Goal: Information Seeking & Learning: Learn about a topic

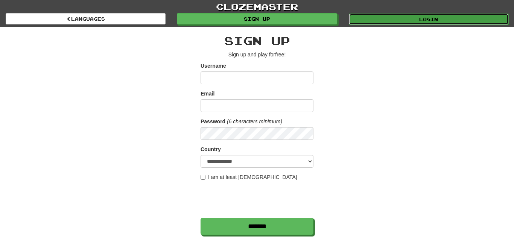
click at [396, 21] on link "Login" at bounding box center [429, 19] width 160 height 11
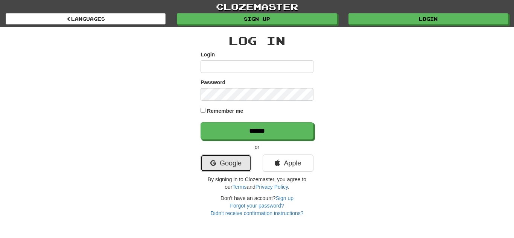
click at [227, 161] on link "Google" at bounding box center [226, 163] width 51 height 17
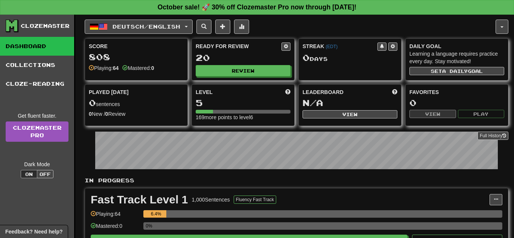
click at [129, 35] on div "Deutsch / English Deutsch / English Streak: 0 Review: 20 Points today: 0 França…" at bounding box center [297, 162] width 424 height 295
click at [128, 32] on button "Deutsch / English" at bounding box center [139, 27] width 108 height 14
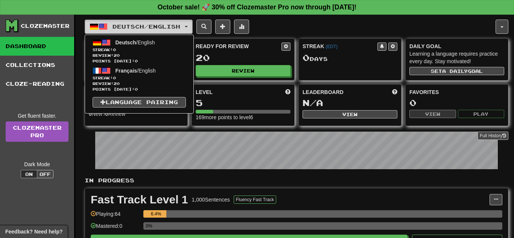
click at [128, 32] on button "Deutsch / English" at bounding box center [139, 27] width 108 height 14
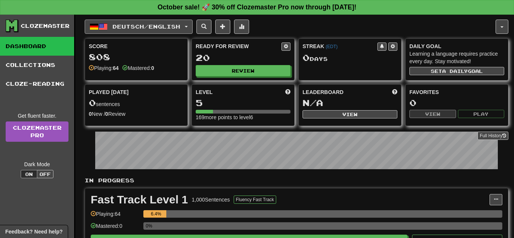
click at [128, 32] on button "Deutsch / English" at bounding box center [139, 27] width 108 height 14
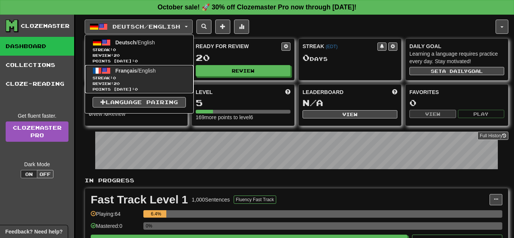
click at [128, 78] on span "Streak: 0" at bounding box center [139, 78] width 93 height 6
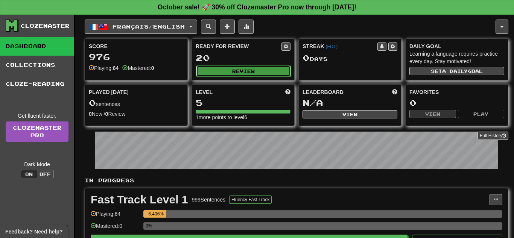
click at [221, 69] on button "Review" at bounding box center [243, 70] width 95 height 11
select select "**"
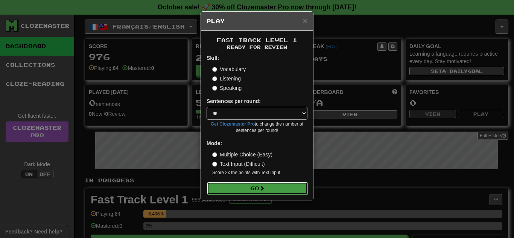
click at [244, 189] on button "Go" at bounding box center [257, 188] width 101 height 13
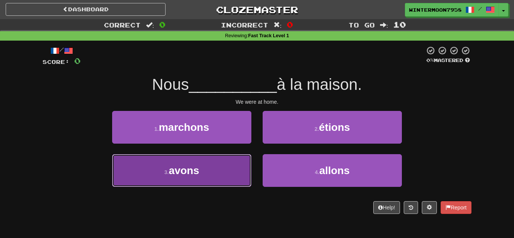
click at [247, 184] on button "3 . avons" at bounding box center [181, 170] width 139 height 33
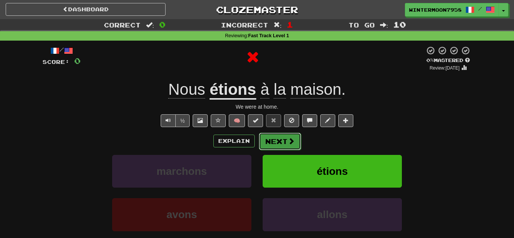
click at [276, 148] on button "Next" at bounding box center [280, 141] width 42 height 17
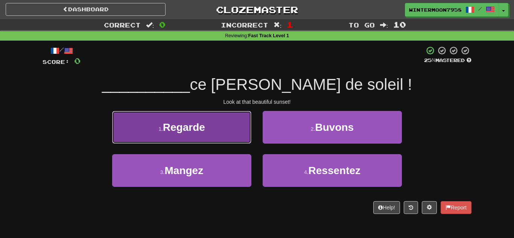
click at [239, 137] on button "1 . Regarde" at bounding box center [181, 127] width 139 height 33
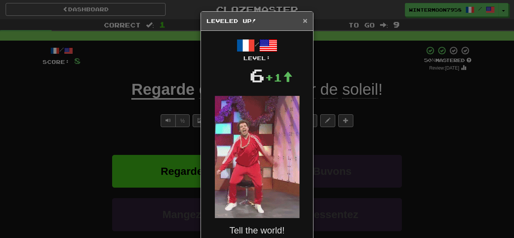
click at [306, 20] on span "×" at bounding box center [305, 20] width 5 height 9
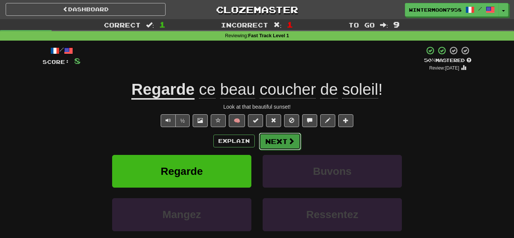
click at [277, 139] on button "Next" at bounding box center [280, 141] width 42 height 17
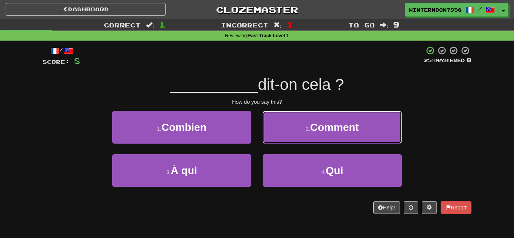
click at [277, 139] on button "2 . Comment" at bounding box center [332, 127] width 139 height 33
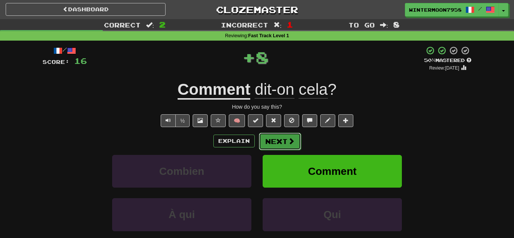
click at [275, 138] on button "Next" at bounding box center [280, 141] width 42 height 17
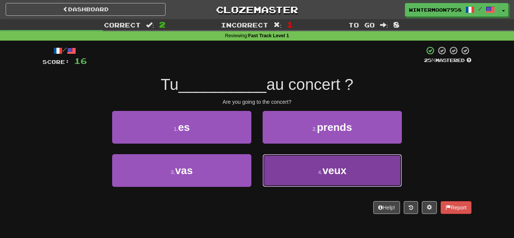
click at [275, 179] on button "4 . veux" at bounding box center [332, 170] width 139 height 33
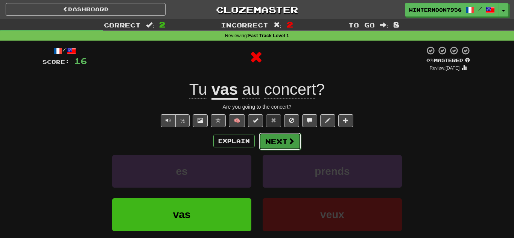
click at [281, 148] on button "Next" at bounding box center [280, 141] width 42 height 17
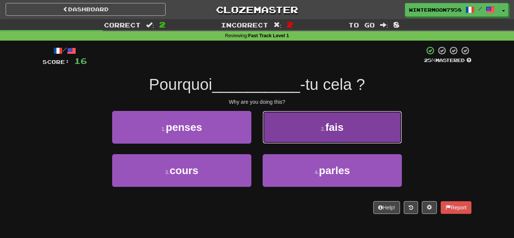
click at [291, 134] on button "2 . fais" at bounding box center [332, 127] width 139 height 33
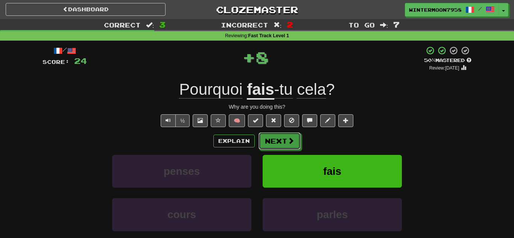
click at [291, 134] on button "Next" at bounding box center [280, 140] width 42 height 17
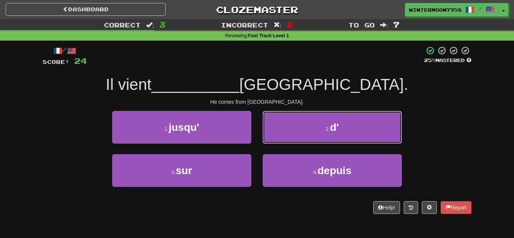
click at [291, 134] on button "2 . d'" at bounding box center [332, 127] width 139 height 33
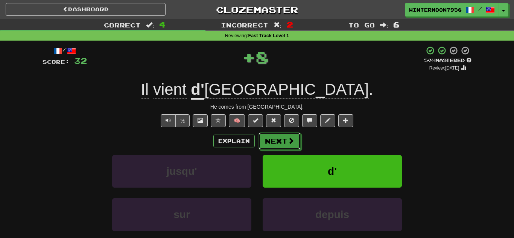
click at [291, 134] on button "Next" at bounding box center [280, 140] width 42 height 17
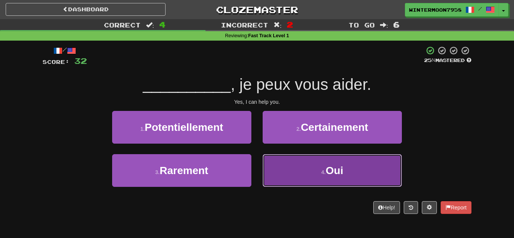
click at [293, 160] on button "4 . Oui" at bounding box center [332, 170] width 139 height 33
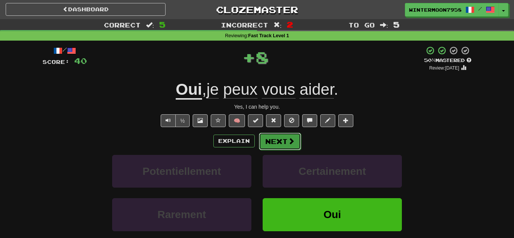
click at [286, 145] on button "Next" at bounding box center [280, 141] width 42 height 17
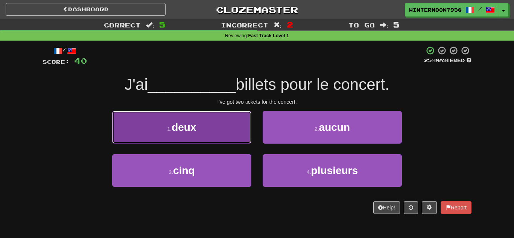
click at [227, 136] on button "1 . deux" at bounding box center [181, 127] width 139 height 33
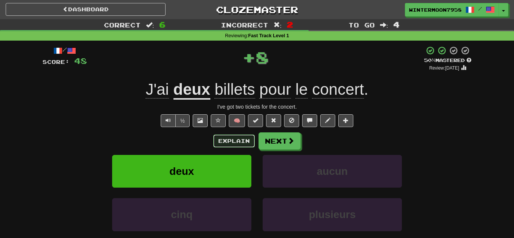
click at [253, 137] on button "Explain" at bounding box center [233, 141] width 41 height 13
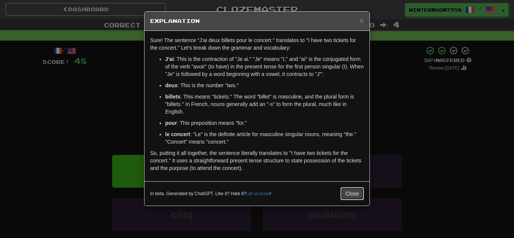
click at [357, 191] on button "Close" at bounding box center [352, 193] width 23 height 13
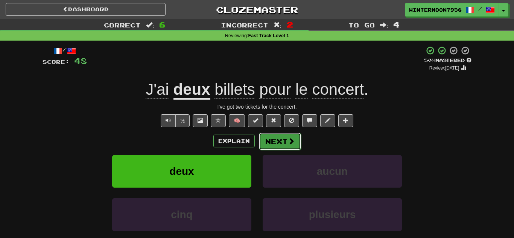
click at [281, 137] on button "Next" at bounding box center [280, 141] width 42 height 17
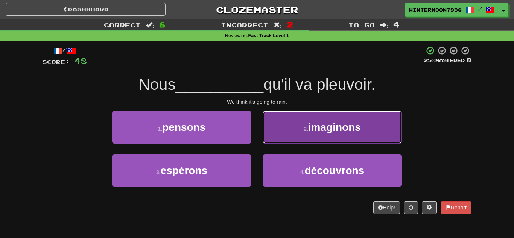
click at [282, 140] on button "2 . imaginons" at bounding box center [332, 127] width 139 height 33
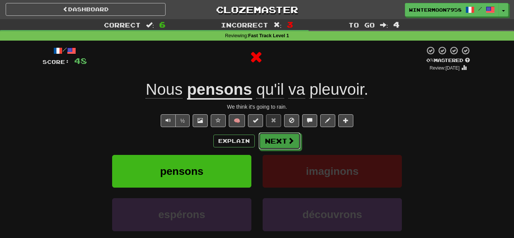
click at [282, 140] on button "Next" at bounding box center [280, 140] width 42 height 17
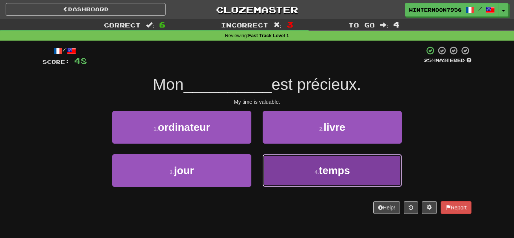
click at [313, 179] on button "4 . temps" at bounding box center [332, 170] width 139 height 33
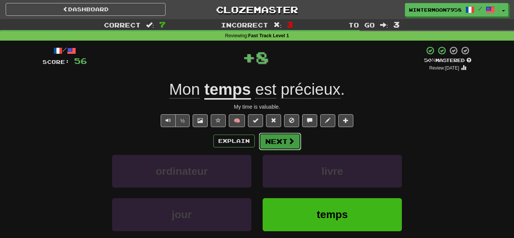
click at [292, 148] on button "Next" at bounding box center [280, 141] width 42 height 17
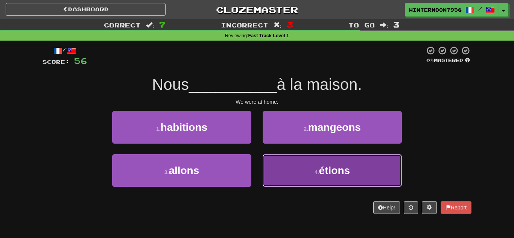
click at [295, 157] on button "4 . étions" at bounding box center [332, 170] width 139 height 33
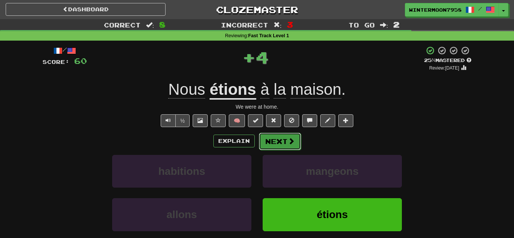
click at [289, 143] on span at bounding box center [291, 141] width 7 height 7
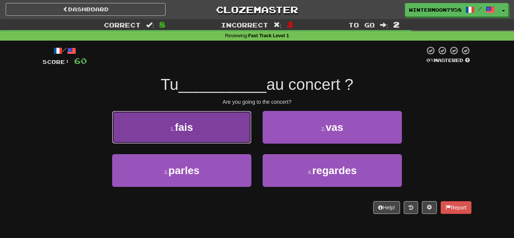
click at [243, 135] on button "1 . fais" at bounding box center [181, 127] width 139 height 33
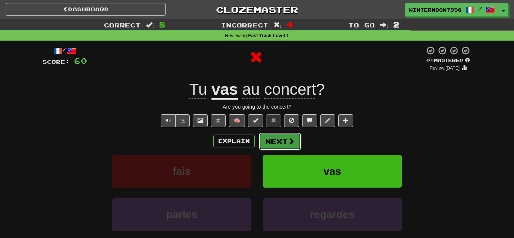
click at [278, 141] on button "Next" at bounding box center [280, 141] width 42 height 17
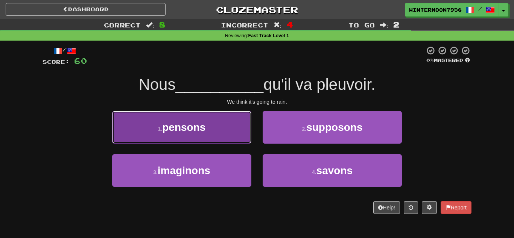
click at [244, 133] on button "1 . pensons" at bounding box center [181, 127] width 139 height 33
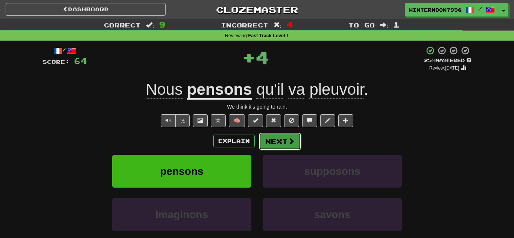
click at [271, 134] on button "Next" at bounding box center [280, 141] width 42 height 17
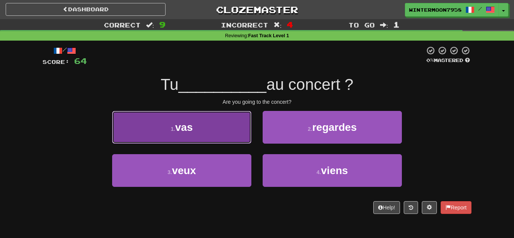
click at [244, 136] on button "1 . vas" at bounding box center [181, 127] width 139 height 33
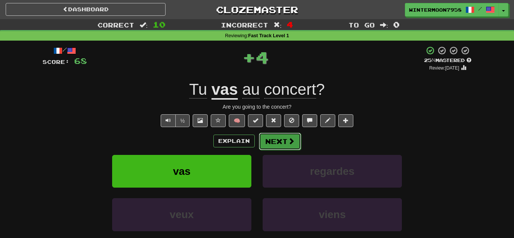
click at [279, 139] on button "Next" at bounding box center [280, 141] width 42 height 17
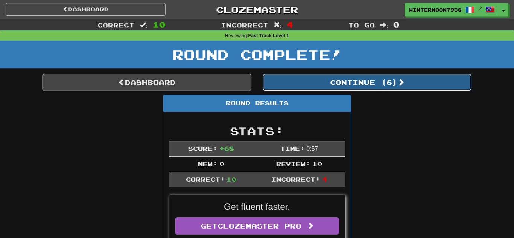
click at [354, 87] on button "Continue ( 6 )" at bounding box center [367, 82] width 209 height 17
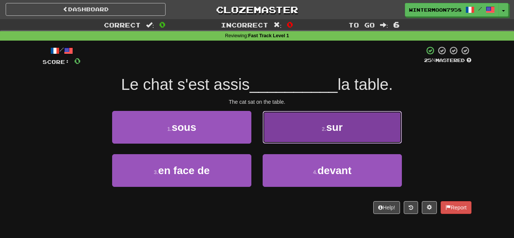
click at [329, 125] on span "sur" at bounding box center [334, 128] width 17 height 12
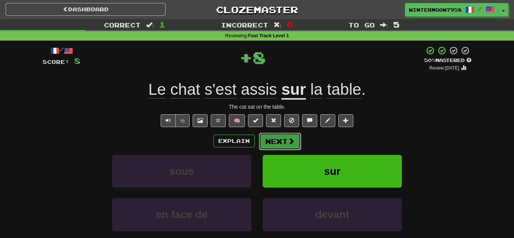
click at [263, 140] on button "Next" at bounding box center [280, 141] width 42 height 17
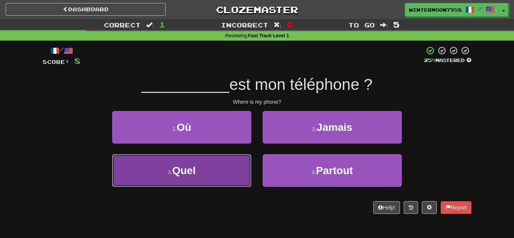
click at [229, 163] on button "3 . Quel" at bounding box center [181, 170] width 139 height 33
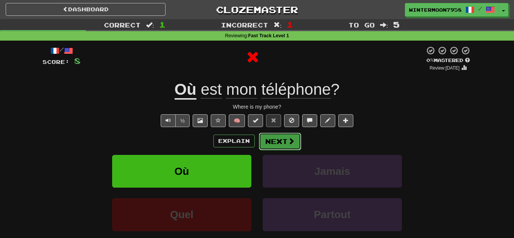
click at [289, 143] on span at bounding box center [291, 141] width 7 height 7
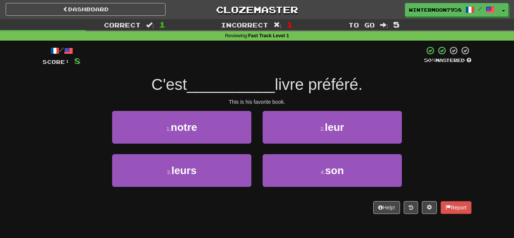
click at [305, 188] on div "4 . son" at bounding box center [332, 175] width 151 height 43
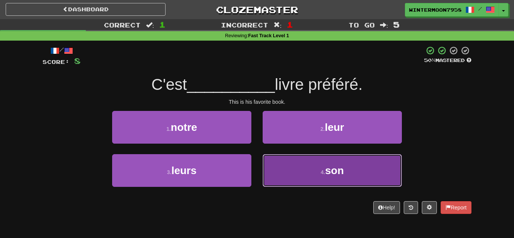
click at [302, 184] on button "4 . son" at bounding box center [332, 170] width 139 height 33
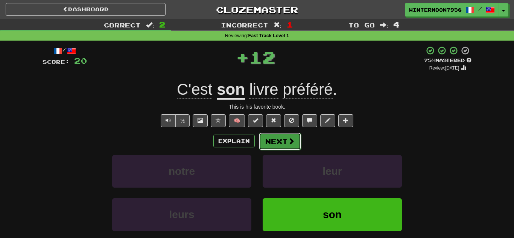
click at [279, 145] on button "Next" at bounding box center [280, 141] width 42 height 17
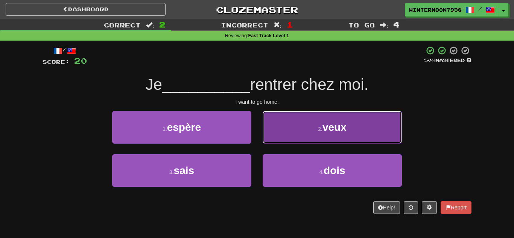
click at [283, 131] on button "2 . veux" at bounding box center [332, 127] width 139 height 33
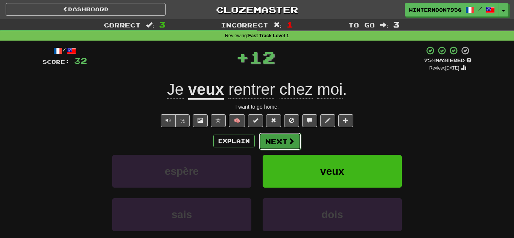
click at [282, 134] on button "Next" at bounding box center [280, 141] width 42 height 17
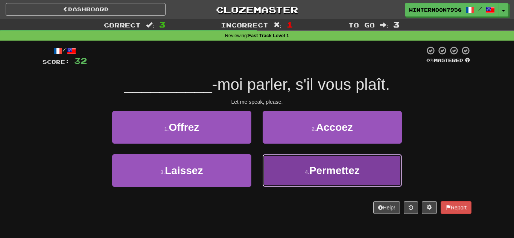
click at [282, 166] on button "4 . Permettez" at bounding box center [332, 170] width 139 height 33
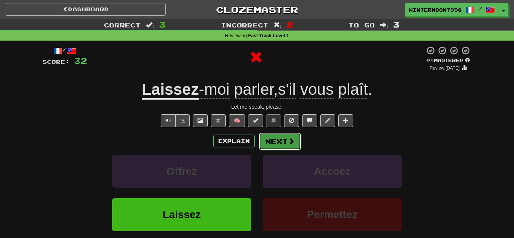
click at [282, 143] on button "Next" at bounding box center [280, 141] width 42 height 17
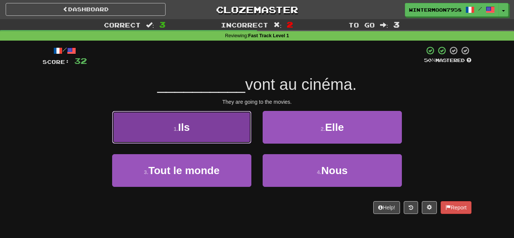
click at [238, 132] on button "1 . Ils" at bounding box center [181, 127] width 139 height 33
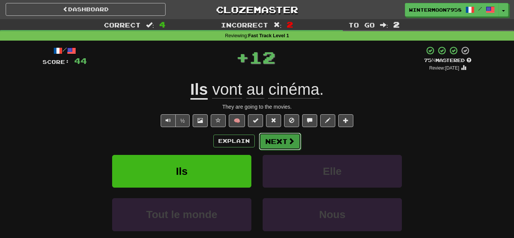
click at [282, 140] on button "Next" at bounding box center [280, 141] width 42 height 17
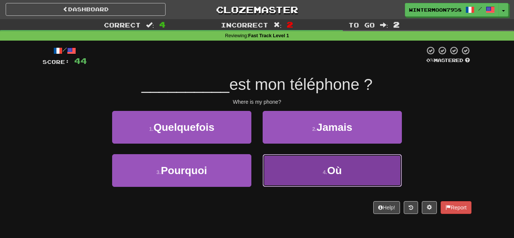
click at [295, 166] on button "4 . Où" at bounding box center [332, 170] width 139 height 33
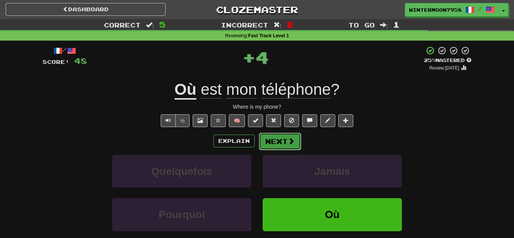
click at [282, 141] on button "Next" at bounding box center [280, 141] width 42 height 17
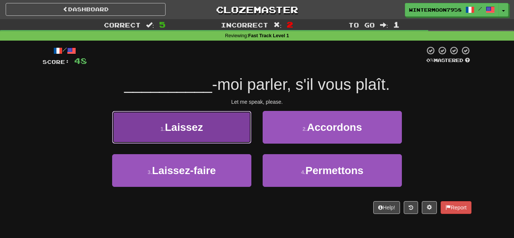
click at [240, 118] on button "1 . Laissez" at bounding box center [181, 127] width 139 height 33
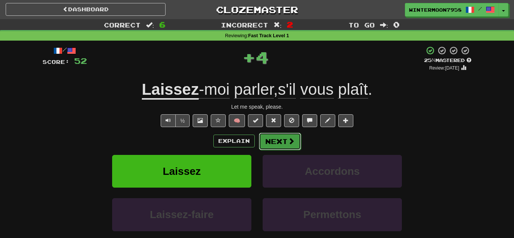
click at [291, 138] on span at bounding box center [291, 141] width 7 height 7
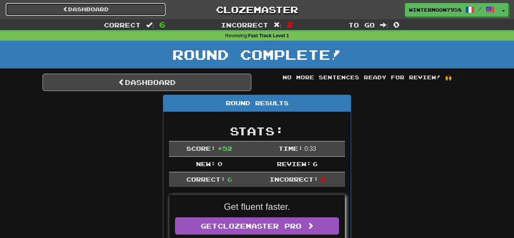
click at [81, 4] on link "Dashboard" at bounding box center [86, 9] width 160 height 13
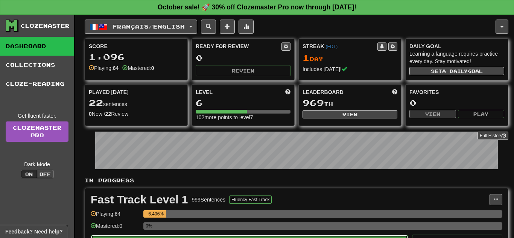
click at [146, 235] on button "Play" at bounding box center [249, 241] width 317 height 13
select select "**"
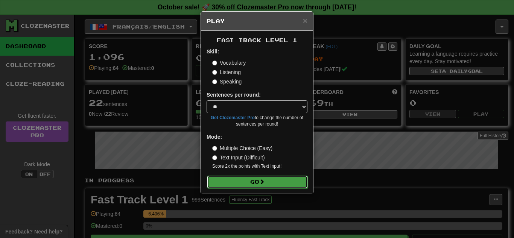
click at [275, 182] on button "Go" at bounding box center [257, 182] width 101 height 13
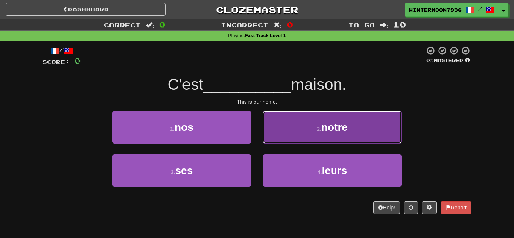
click at [332, 141] on button "2 . notre" at bounding box center [332, 127] width 139 height 33
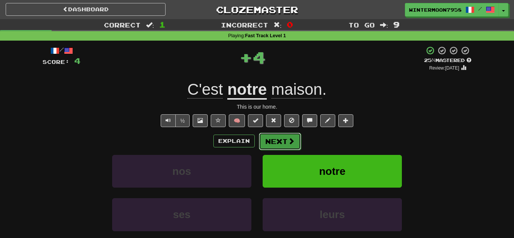
click at [278, 146] on button "Next" at bounding box center [280, 141] width 42 height 17
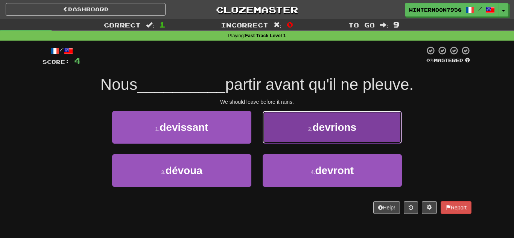
click at [283, 143] on button "2 . devrions" at bounding box center [332, 127] width 139 height 33
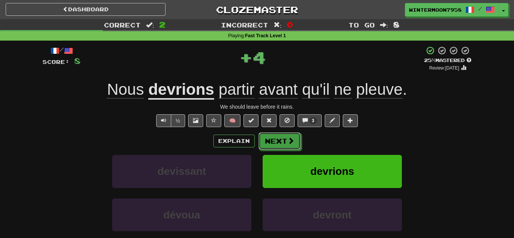
click at [283, 143] on button "Next" at bounding box center [280, 140] width 42 height 17
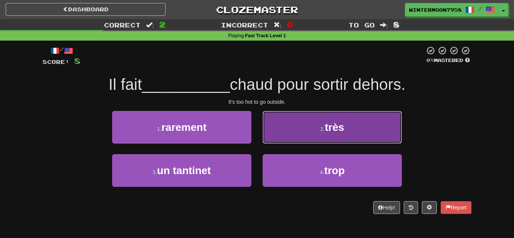
click at [289, 134] on button "2 . très" at bounding box center [332, 127] width 139 height 33
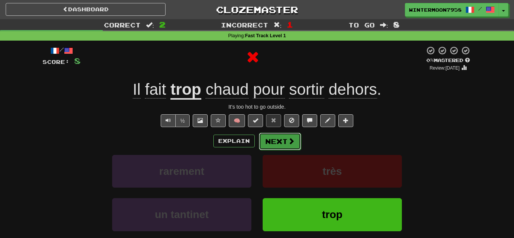
click at [284, 140] on button "Next" at bounding box center [280, 141] width 42 height 17
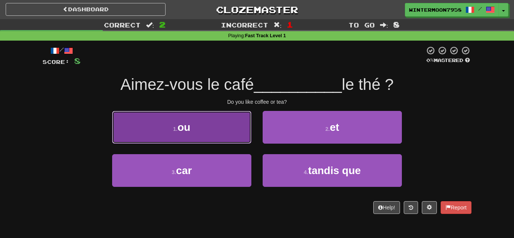
click at [227, 112] on button "1 . ou" at bounding box center [181, 127] width 139 height 33
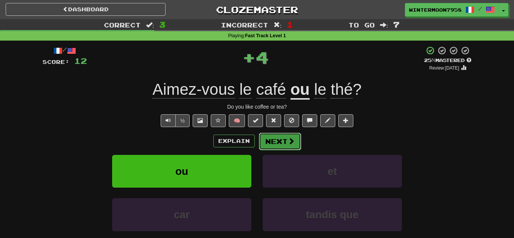
click at [275, 136] on button "Next" at bounding box center [280, 141] width 42 height 17
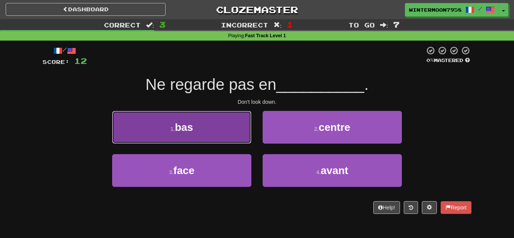
click at [230, 128] on button "1 . bas" at bounding box center [181, 127] width 139 height 33
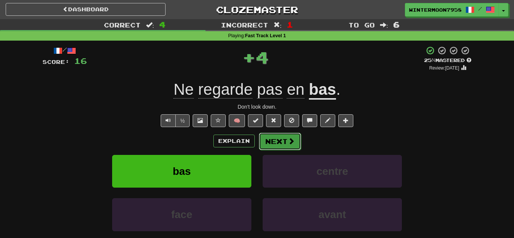
click at [286, 139] on button "Next" at bounding box center [280, 141] width 42 height 17
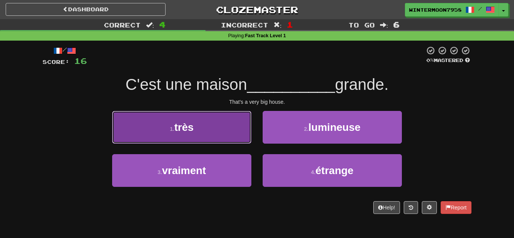
click at [239, 134] on button "1 . très" at bounding box center [181, 127] width 139 height 33
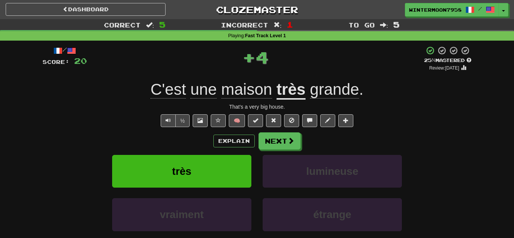
click at [303, 147] on div "Explain Next" at bounding box center [257, 140] width 429 height 17
click at [293, 143] on span at bounding box center [291, 141] width 7 height 7
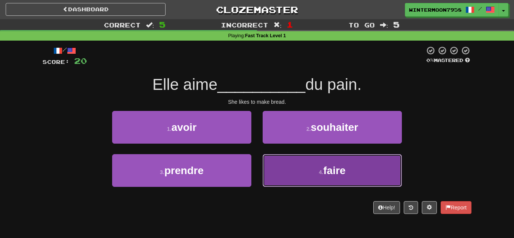
click at [269, 172] on button "4 . faire" at bounding box center [332, 170] width 139 height 33
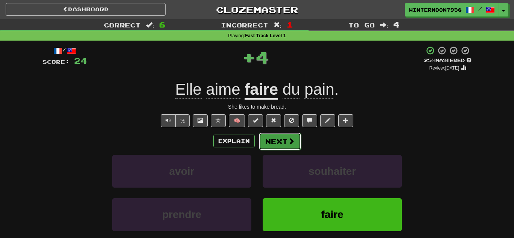
click at [271, 147] on button "Next" at bounding box center [280, 141] width 42 height 17
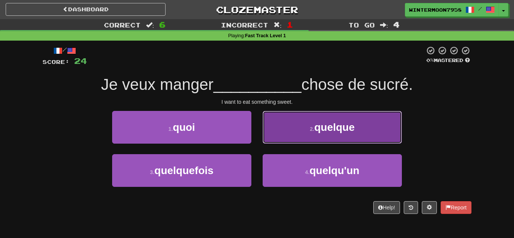
click at [279, 139] on button "2 . quelque" at bounding box center [332, 127] width 139 height 33
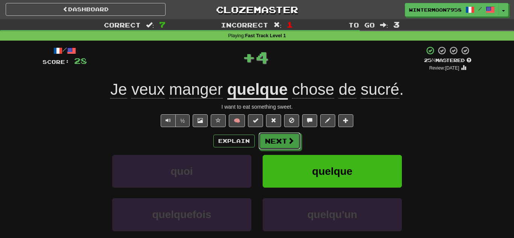
click at [279, 139] on button "Next" at bounding box center [280, 140] width 42 height 17
